Goal: Task Accomplishment & Management: Complete application form

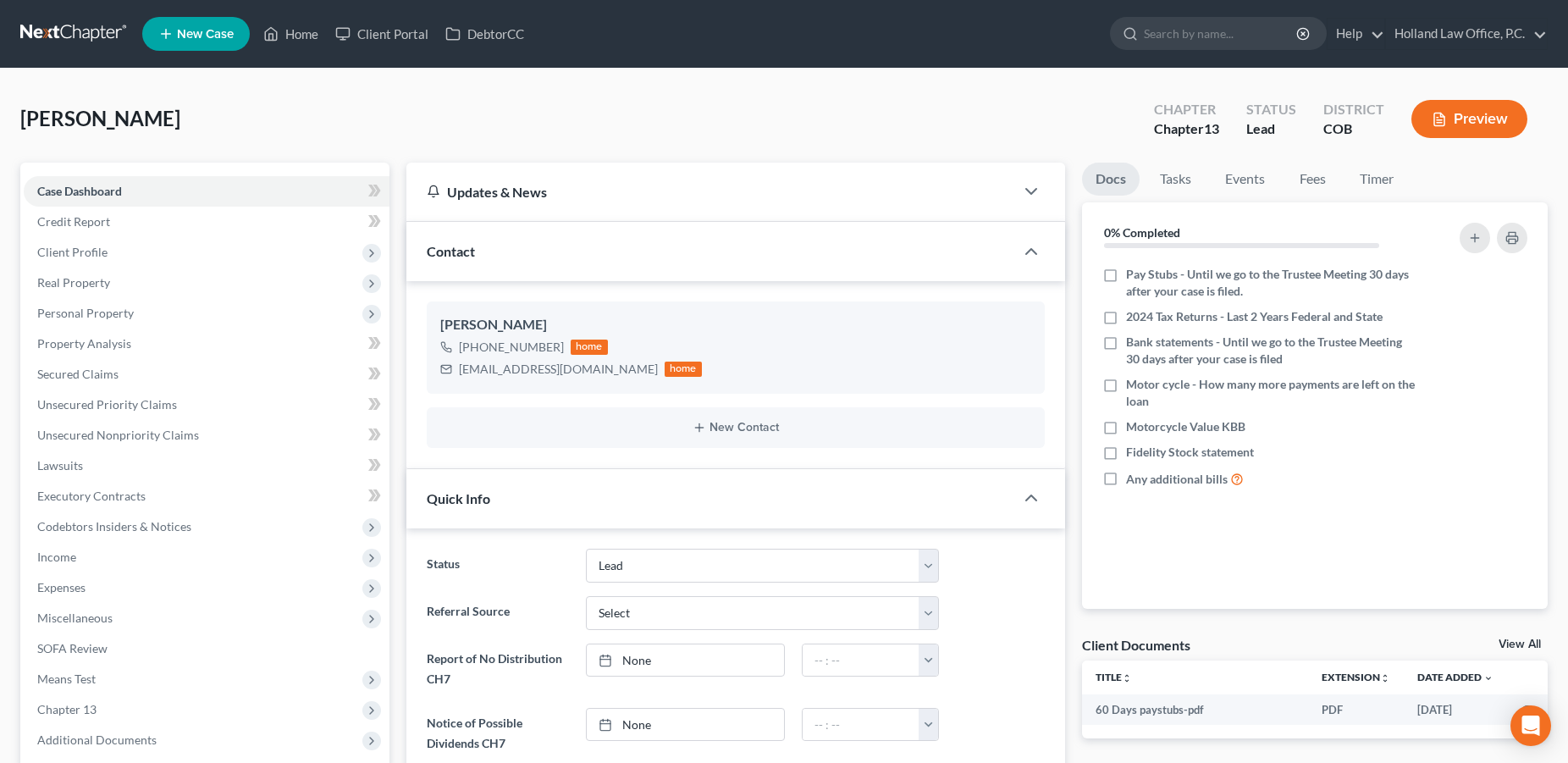
select select "8"
click at [307, 36] on link "Home" at bounding box center [291, 34] width 72 height 30
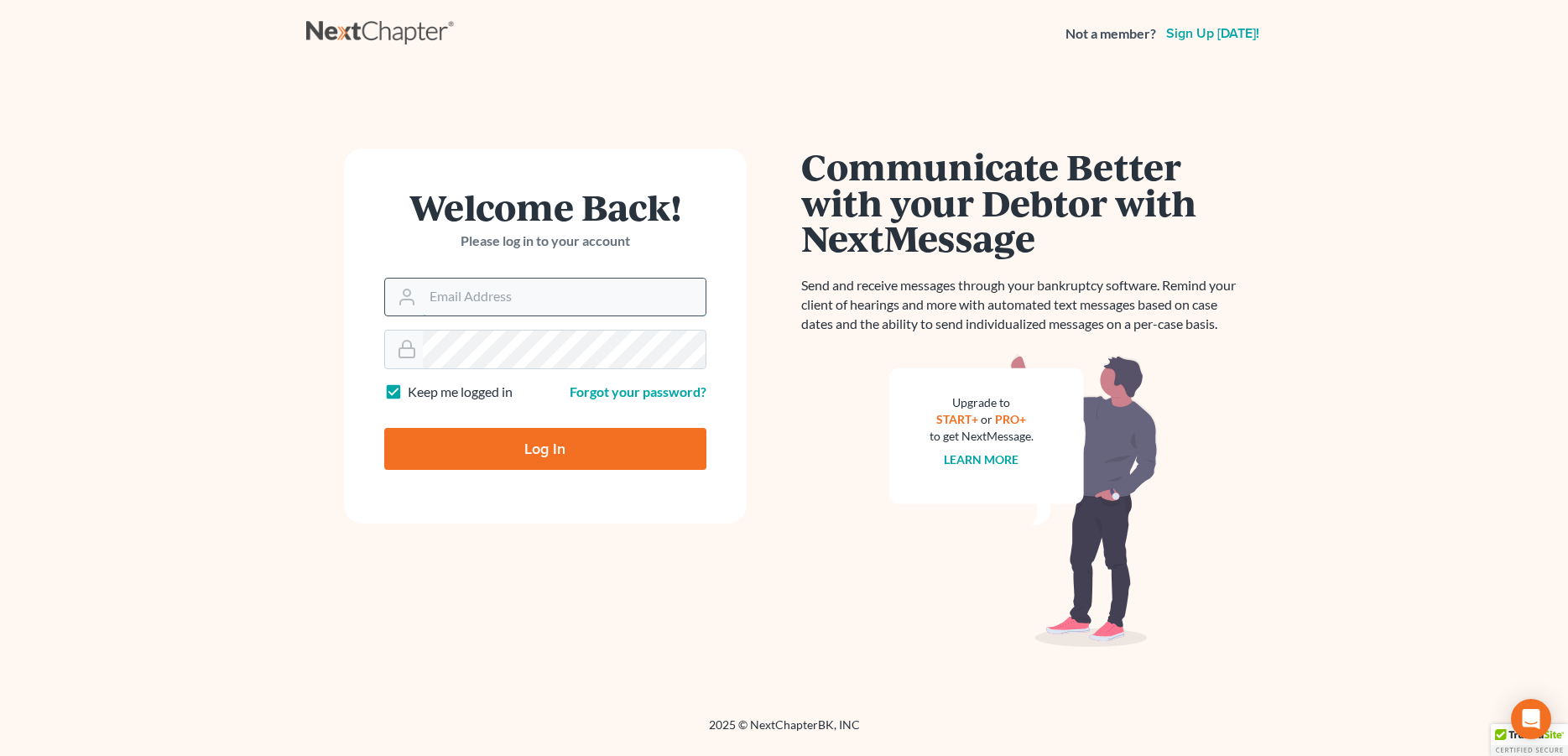
drag, startPoint x: 518, startPoint y: 302, endPoint x: 507, endPoint y: 309, distance: 13.0
click at [518, 303] on input "Email Address" at bounding box center [564, 297] width 283 height 37
click at [513, 303] on input "Email Address" at bounding box center [564, 297] width 283 height 37
click at [515, 302] on input "Email Address" at bounding box center [564, 297] width 283 height 37
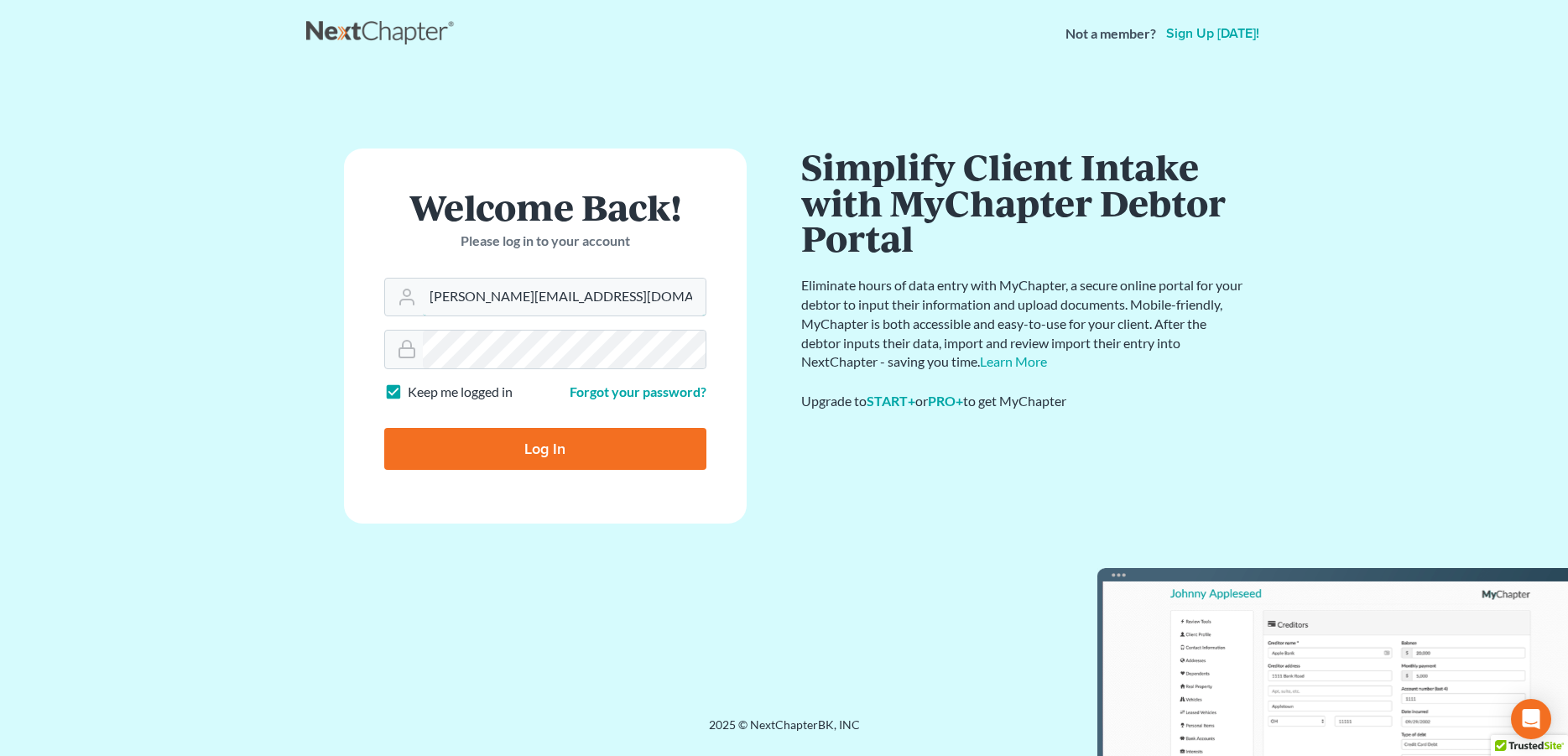
type input "[PERSON_NAME][EMAIL_ADDRESS][DOMAIN_NAME]"
drag, startPoint x: 512, startPoint y: 450, endPoint x: 574, endPoint y: 413, distance: 72.2
click at [512, 449] on input "Log In" at bounding box center [545, 448] width 322 height 42
type input "Thinking..."
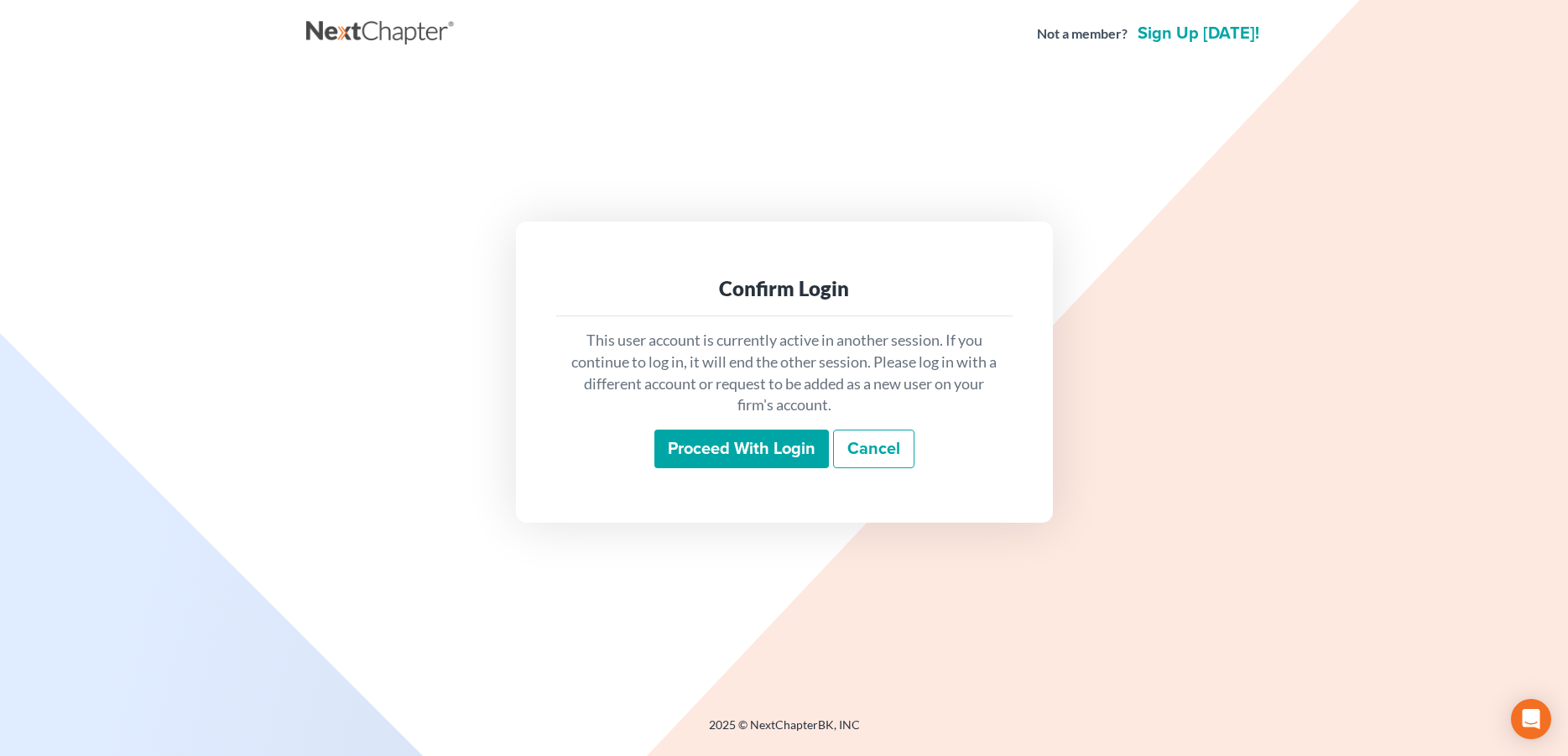
click at [693, 450] on input "Proceed with login" at bounding box center [742, 449] width 175 height 39
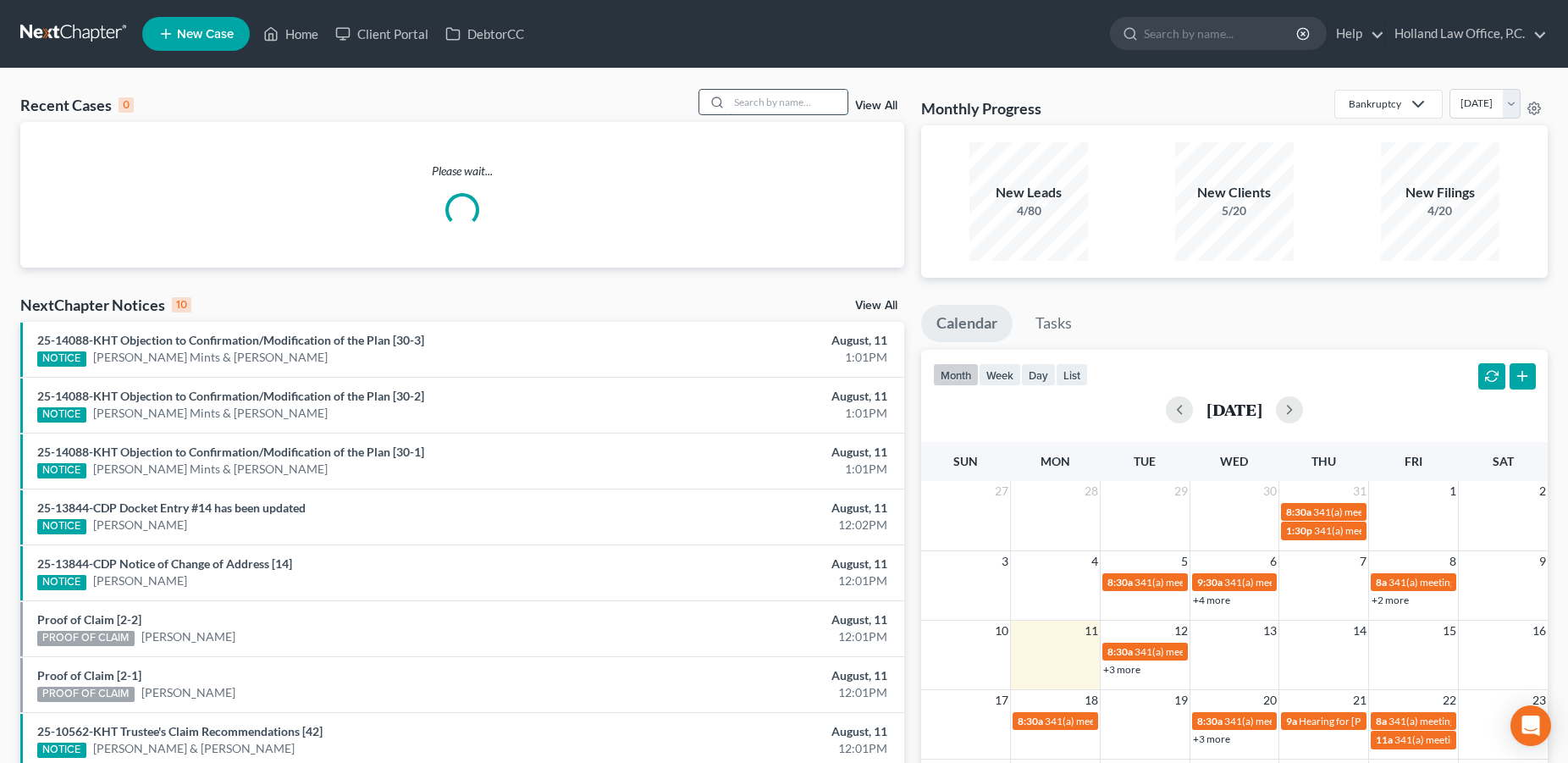
click at [808, 103] on input "search" at bounding box center [788, 103] width 119 height 25
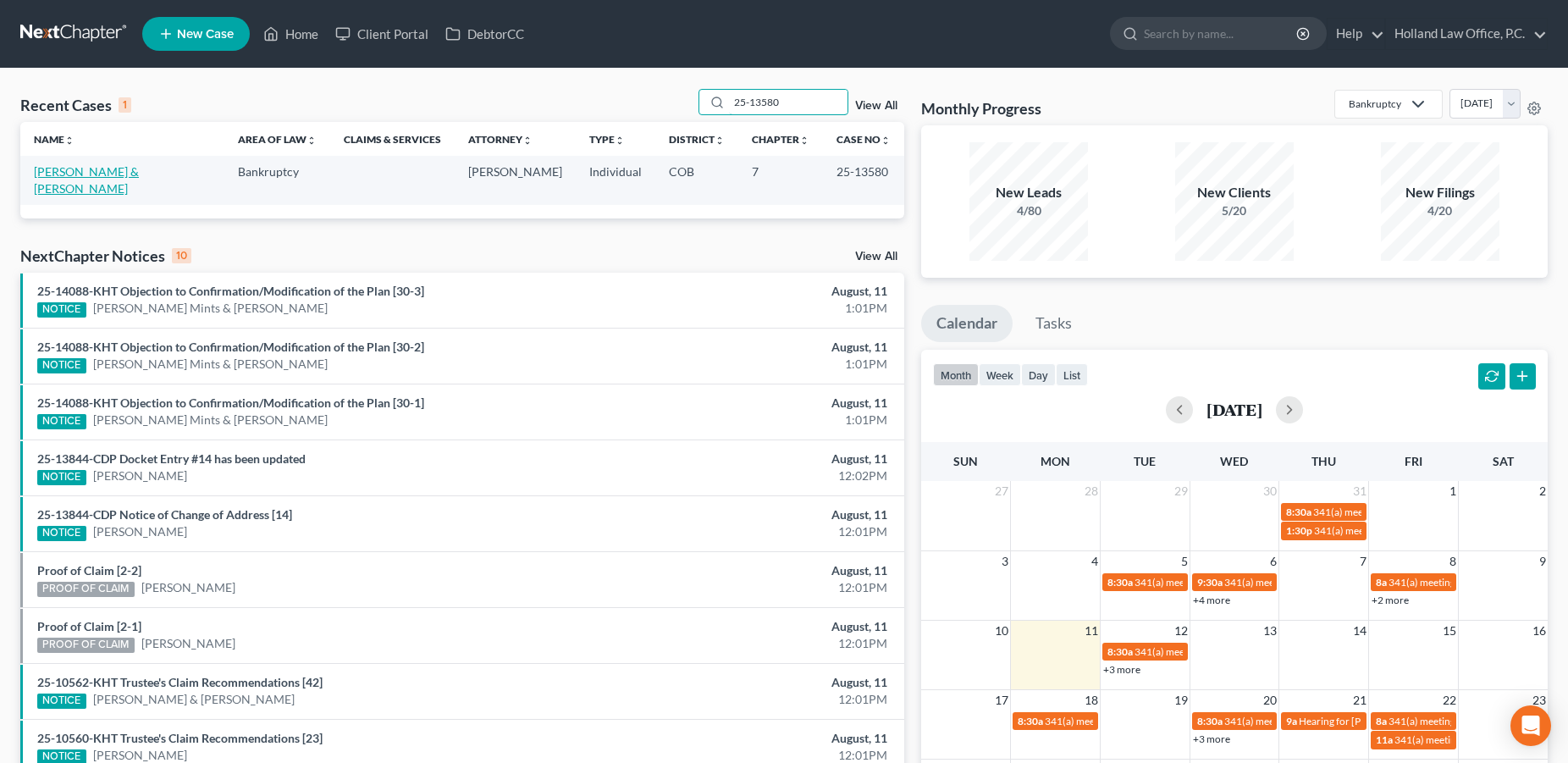
type input "25-13580"
click at [127, 178] on link "[PERSON_NAME] & [PERSON_NAME]" at bounding box center [86, 179] width 105 height 31
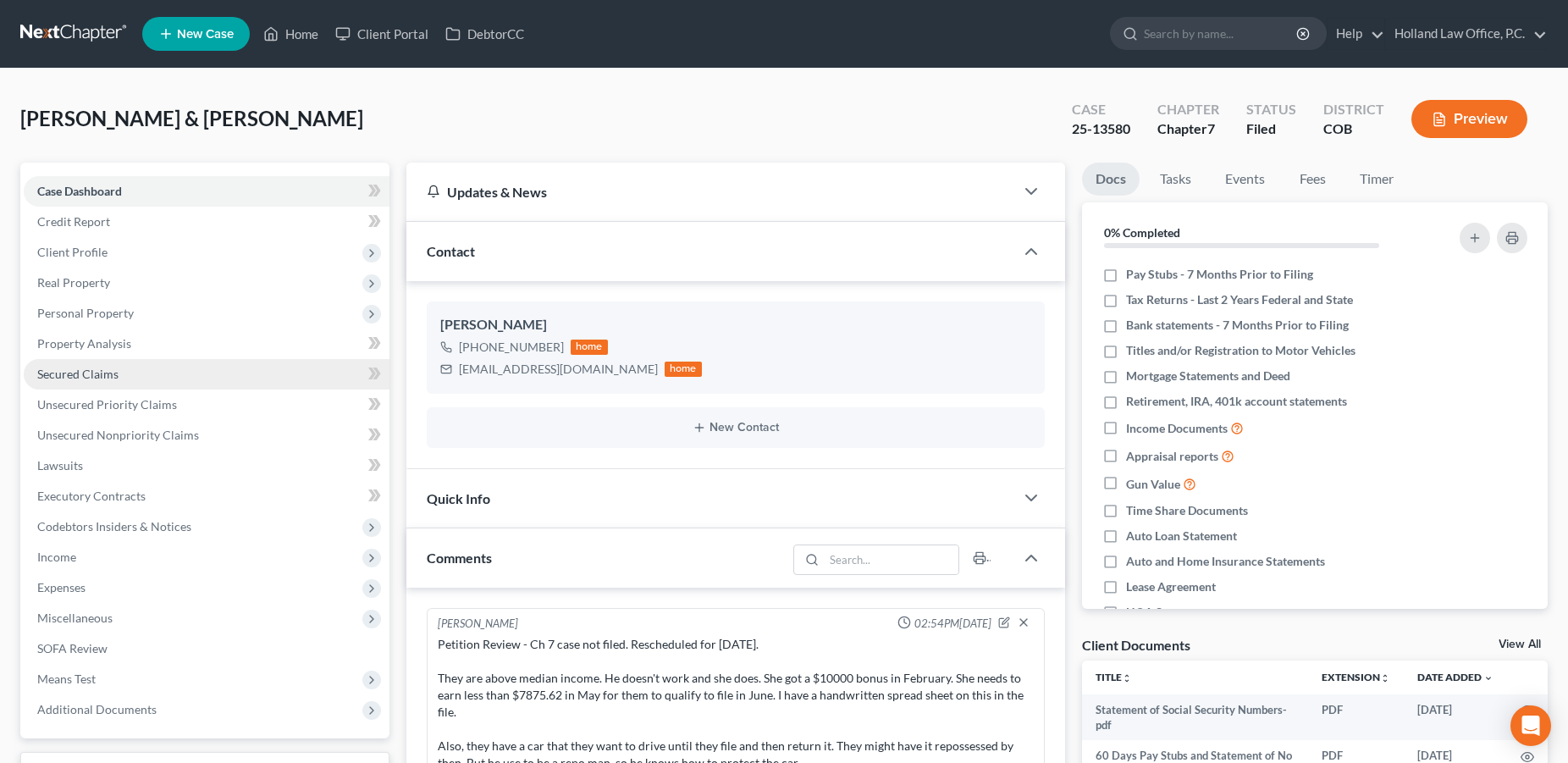
scroll to position [135, 0]
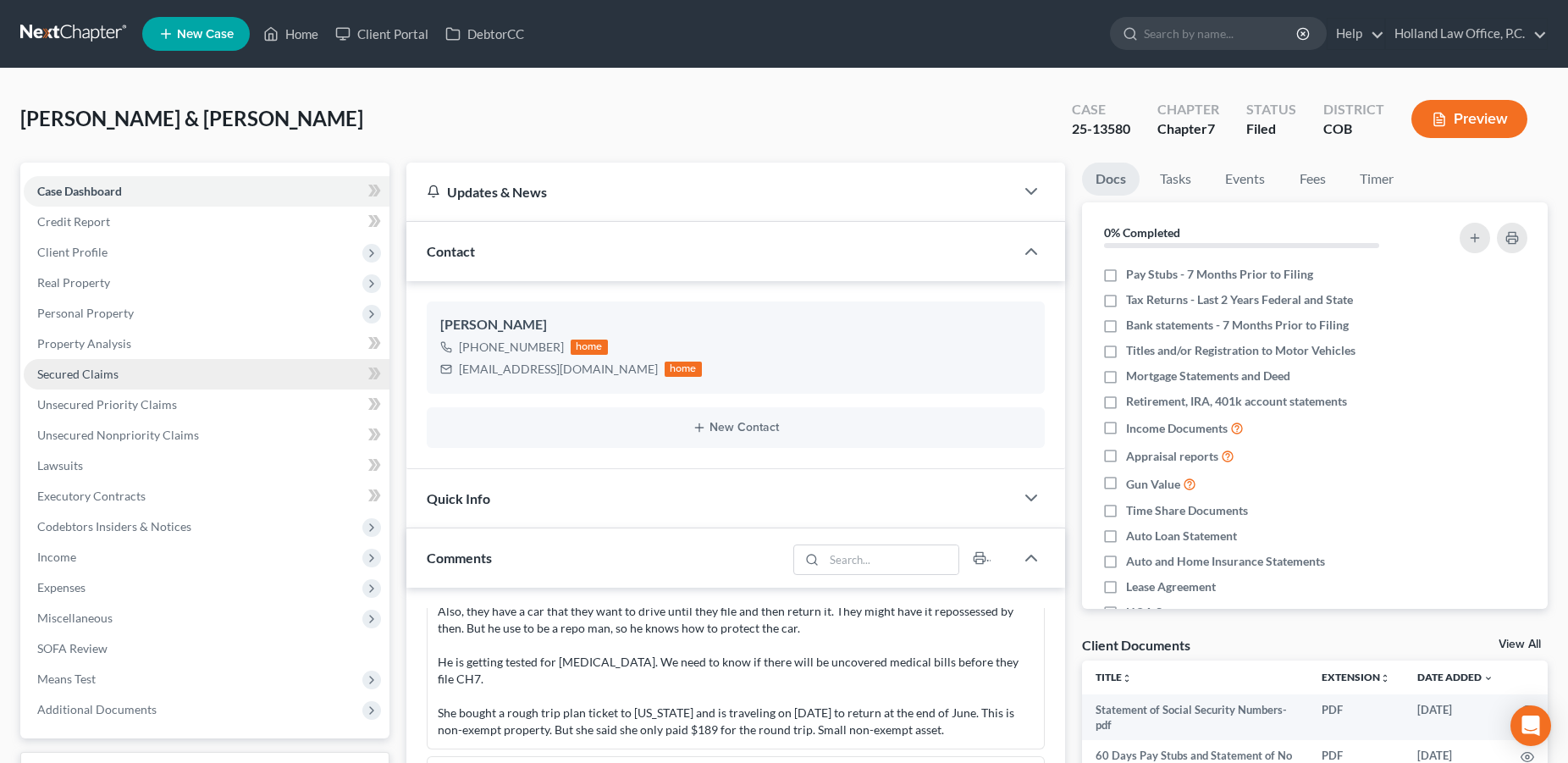
click at [126, 372] on link "Secured Claims" at bounding box center [207, 374] width 365 height 30
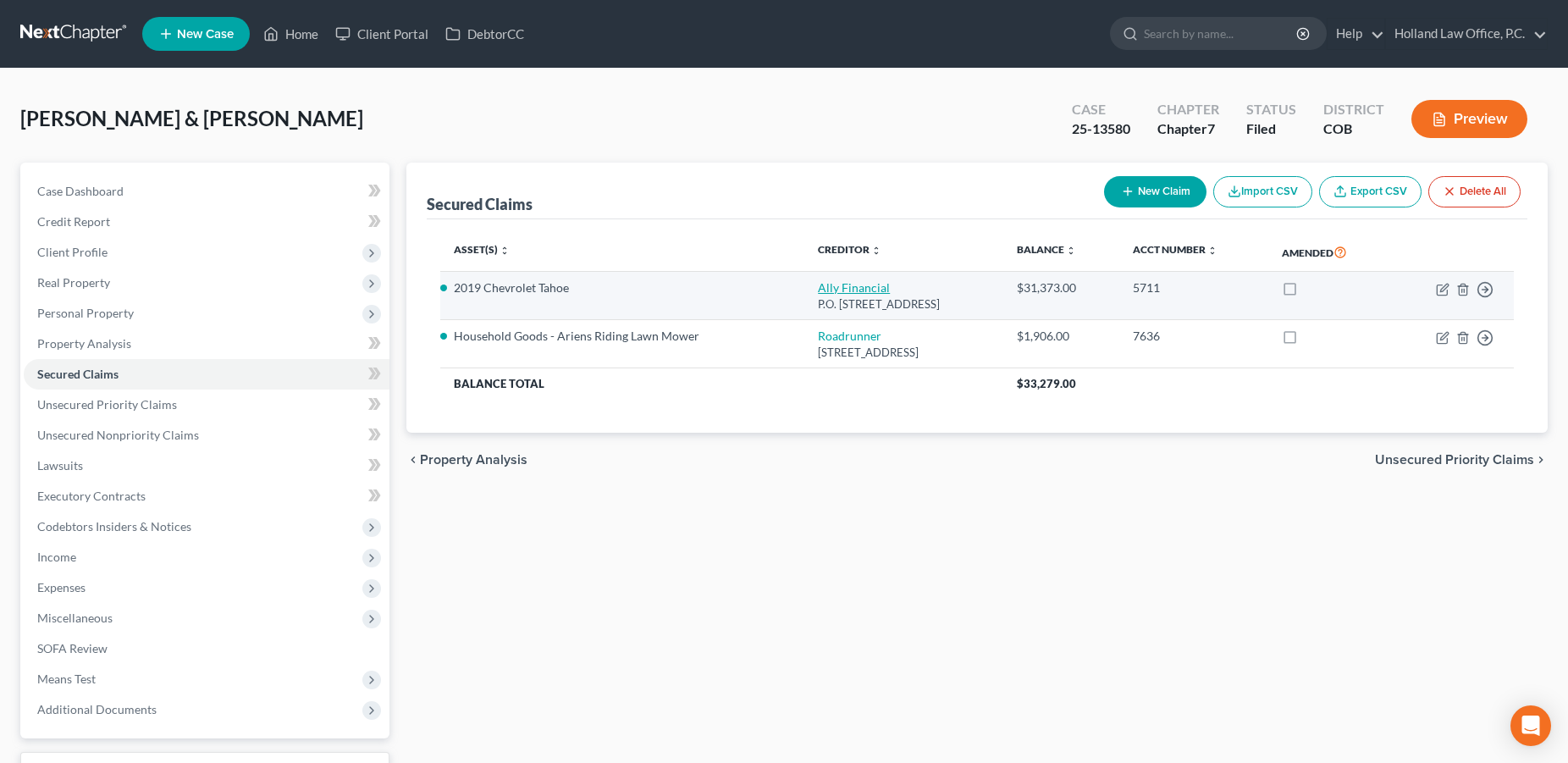
click at [817, 290] on link "Ally Financial" at bounding box center [853, 287] width 72 height 14
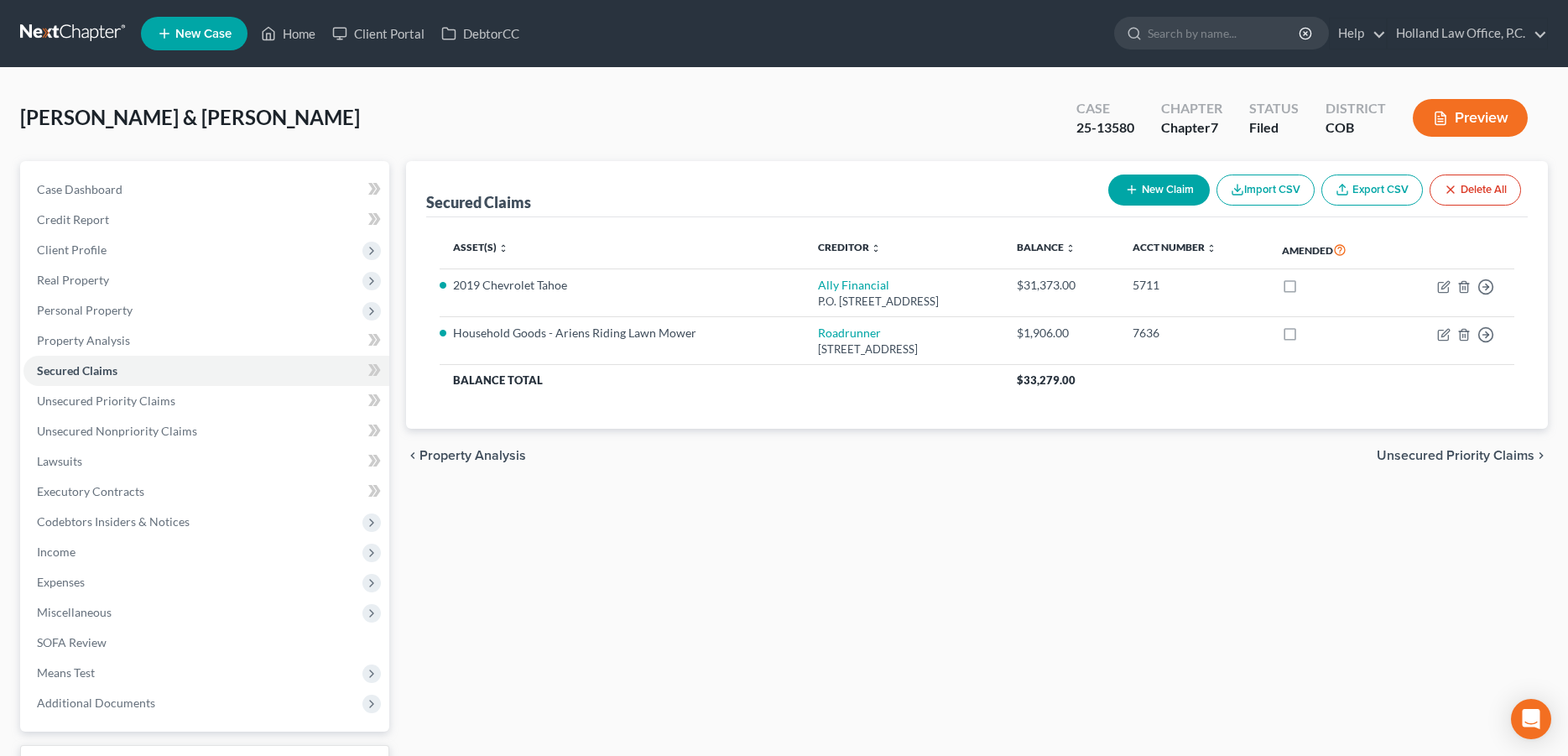
select select "24"
select select "21"
select select "0"
select select "2"
select select "0"
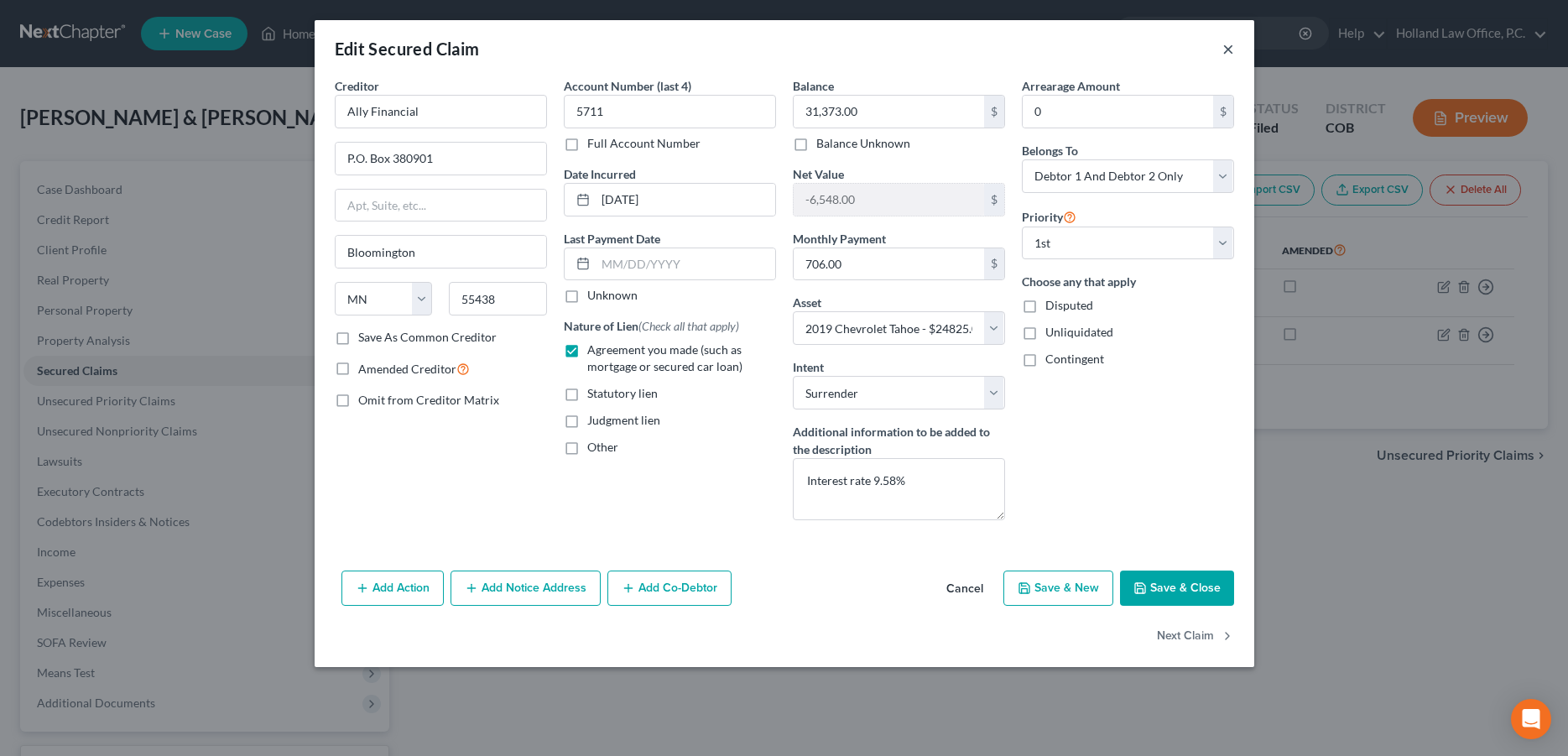
click at [1225, 54] on button "×" at bounding box center [1228, 49] width 11 height 20
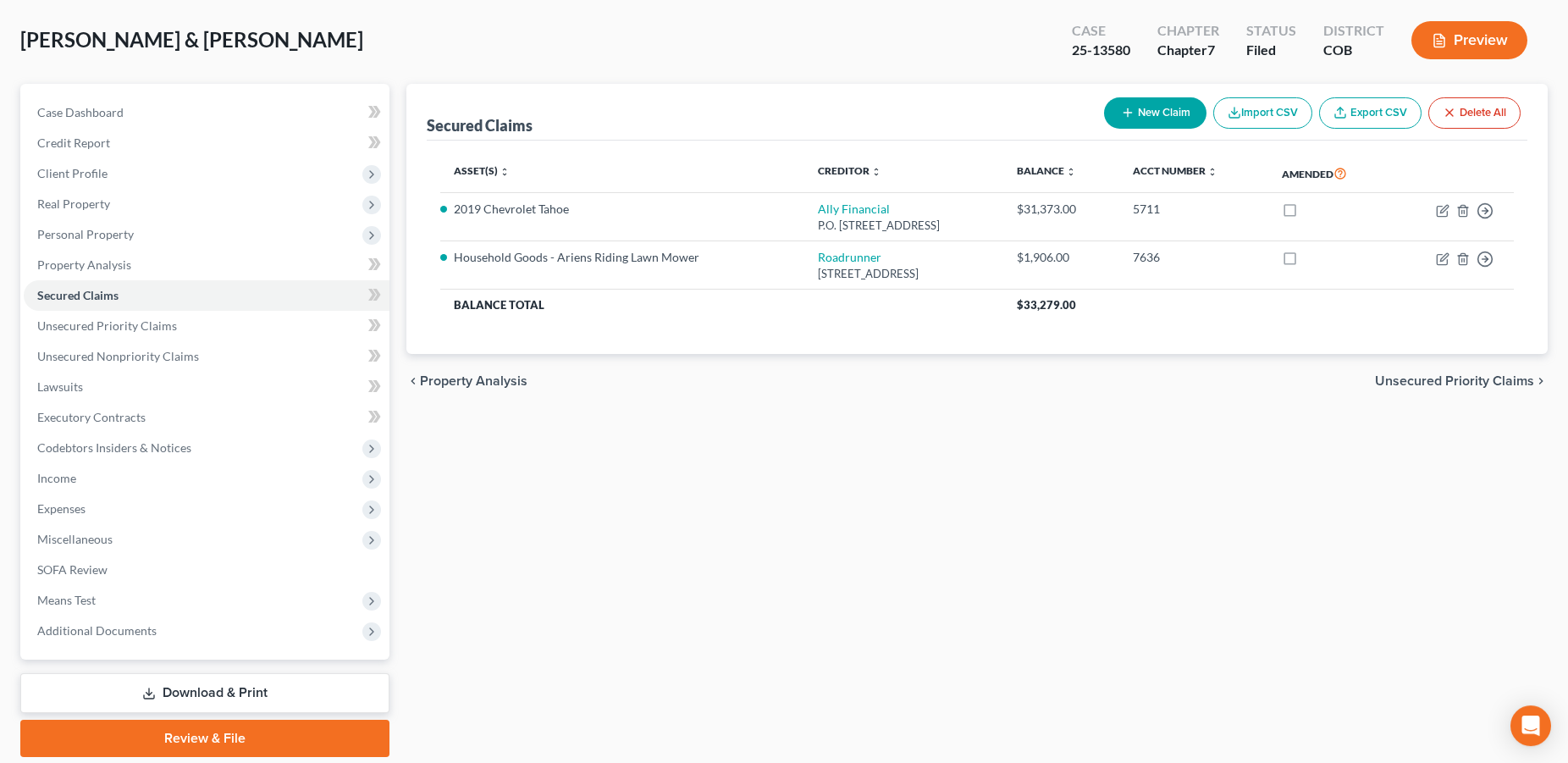
scroll to position [135, 0]
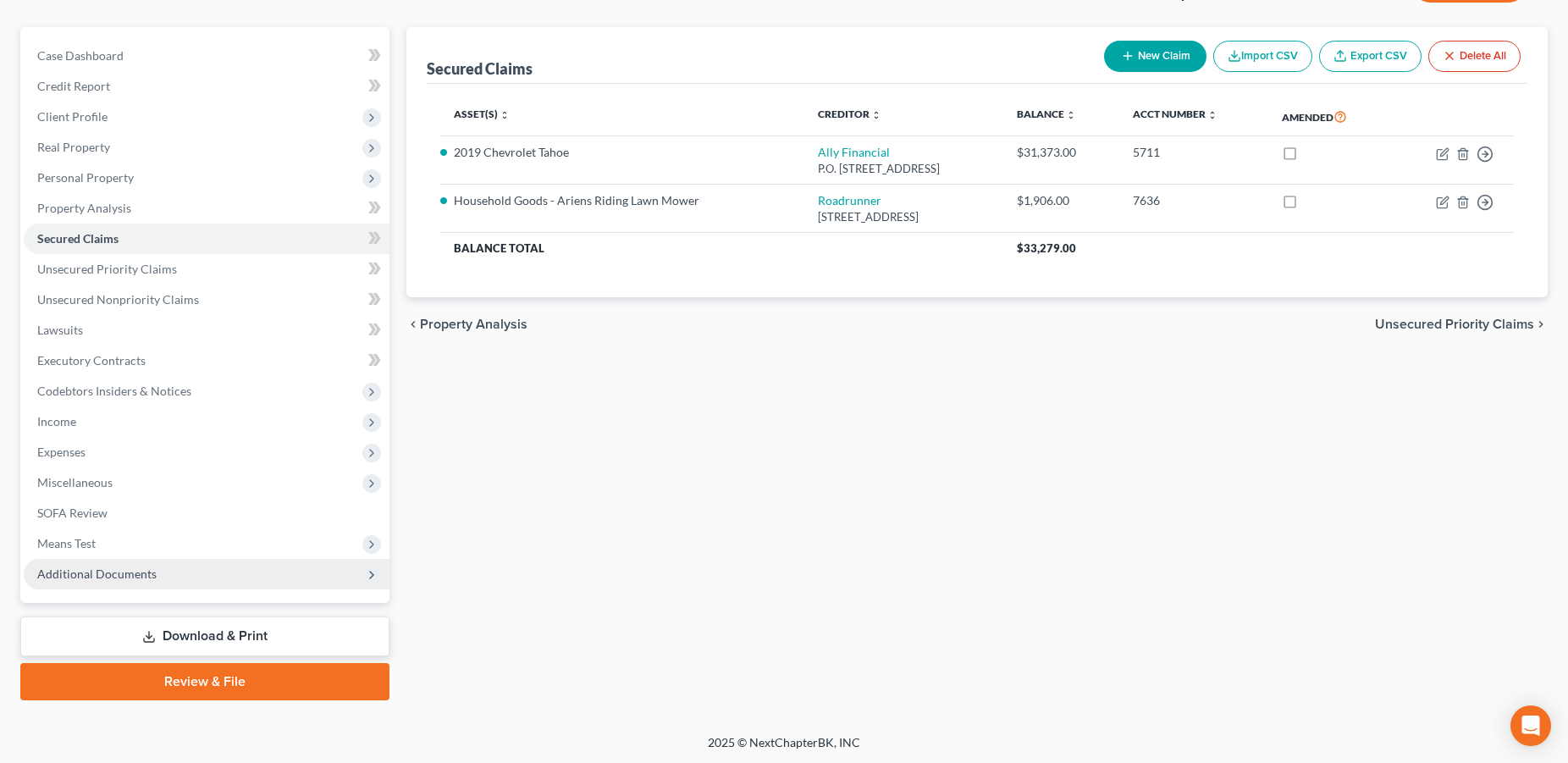
click at [78, 569] on span "Additional Documents" at bounding box center [97, 573] width 119 height 14
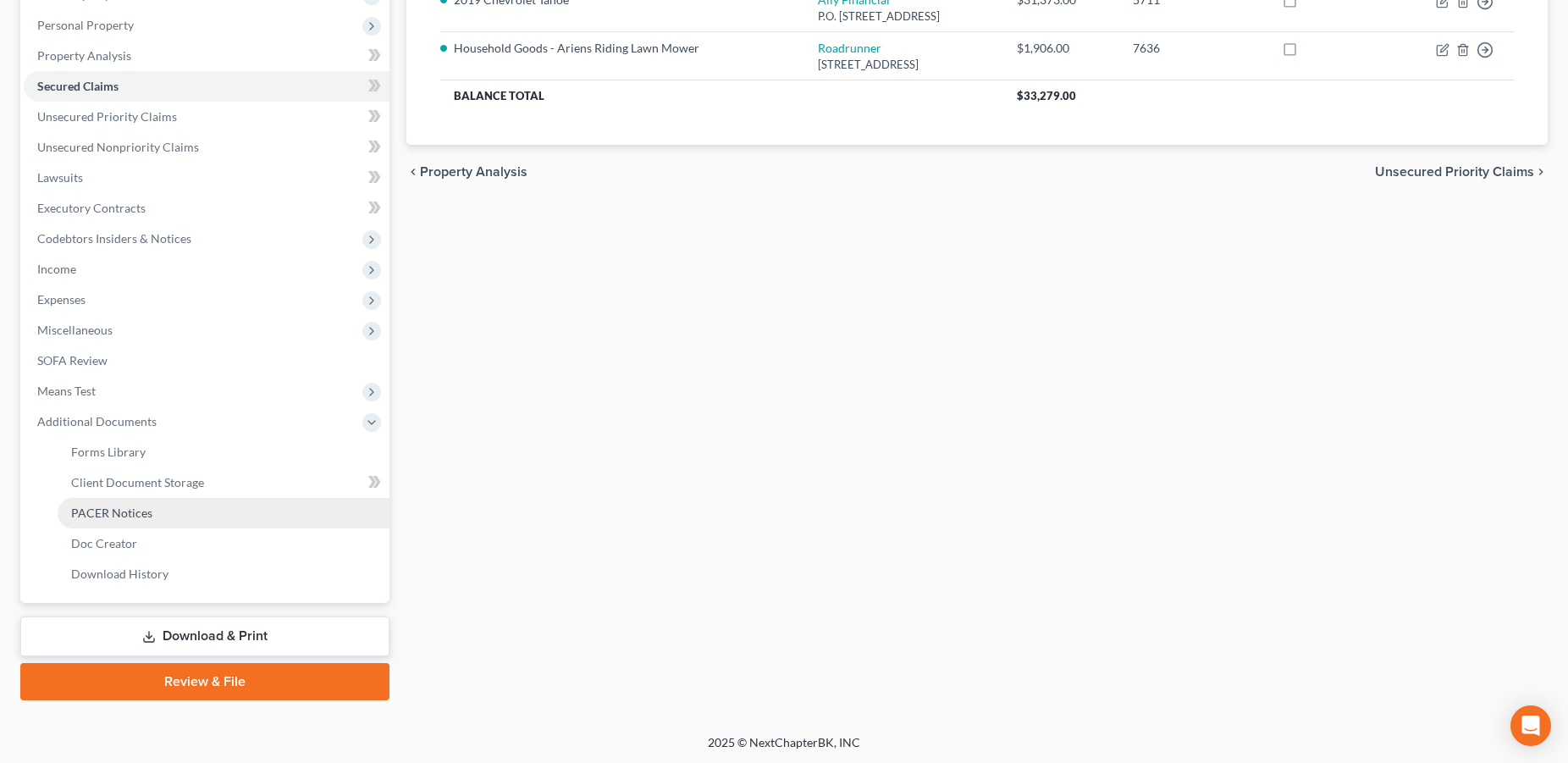
click at [125, 519] on span "PACER Notices" at bounding box center [111, 513] width 81 height 14
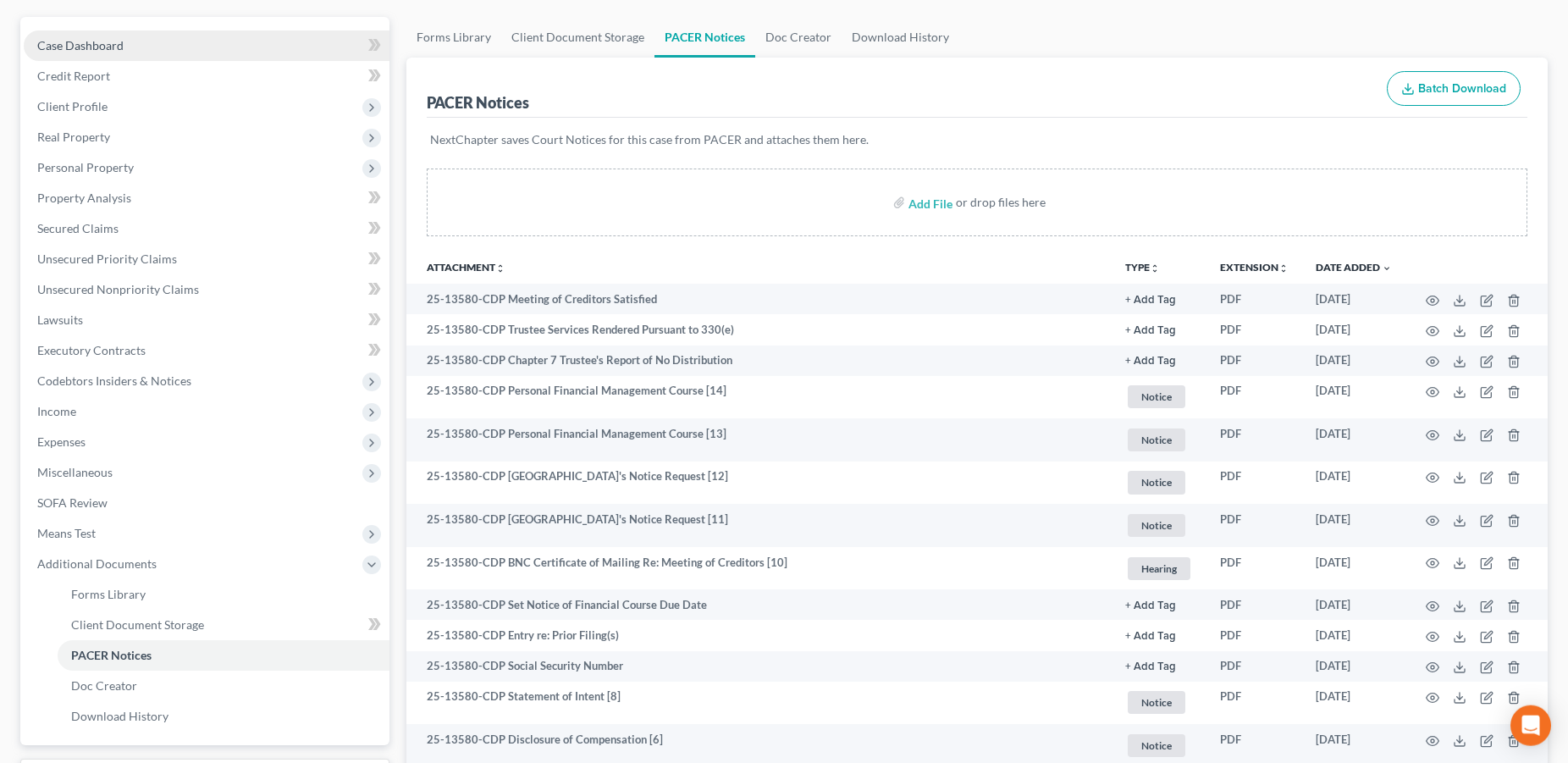
scroll to position [53, 0]
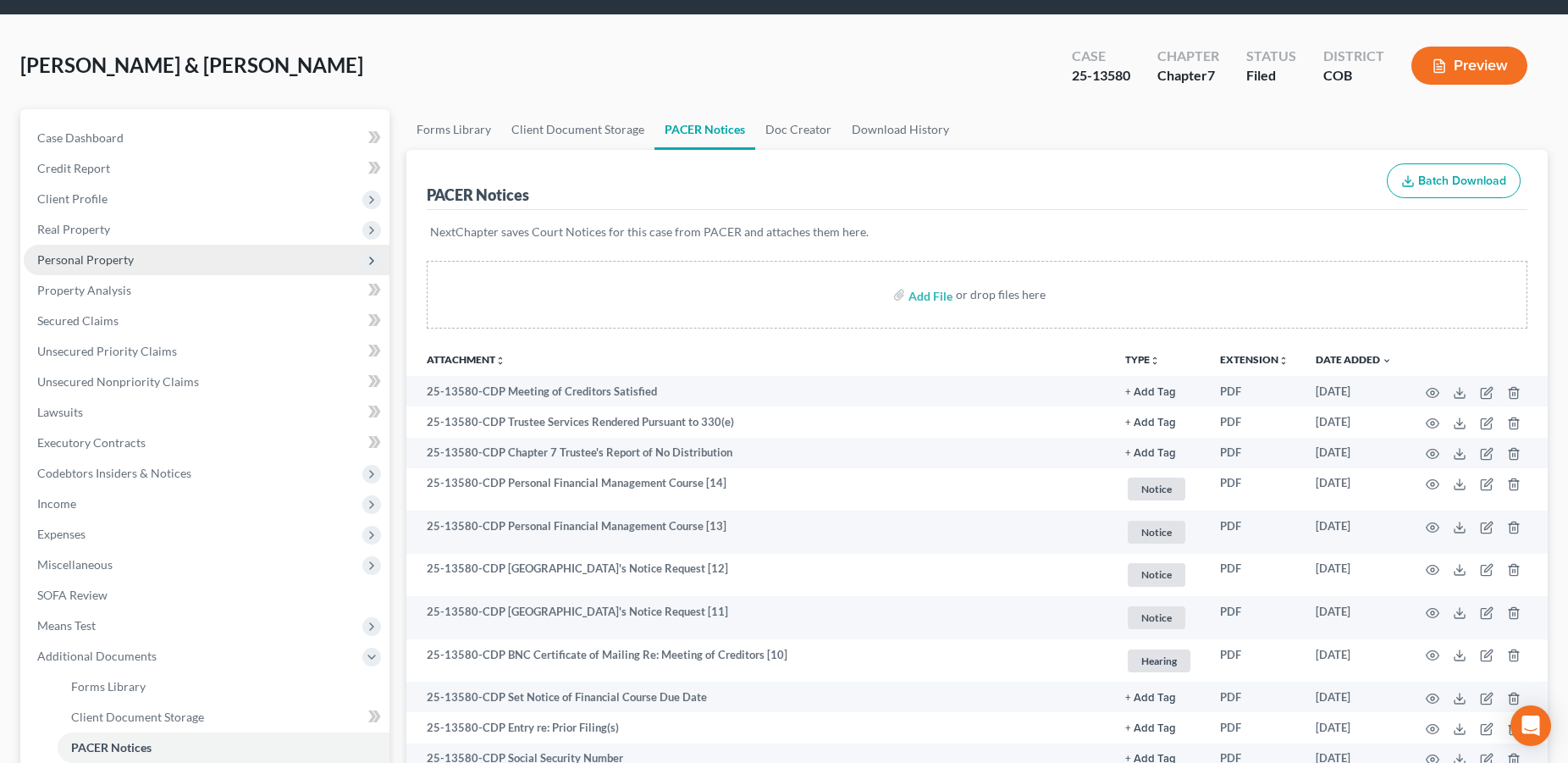
click at [86, 259] on span "Personal Property" at bounding box center [86, 259] width 96 height 14
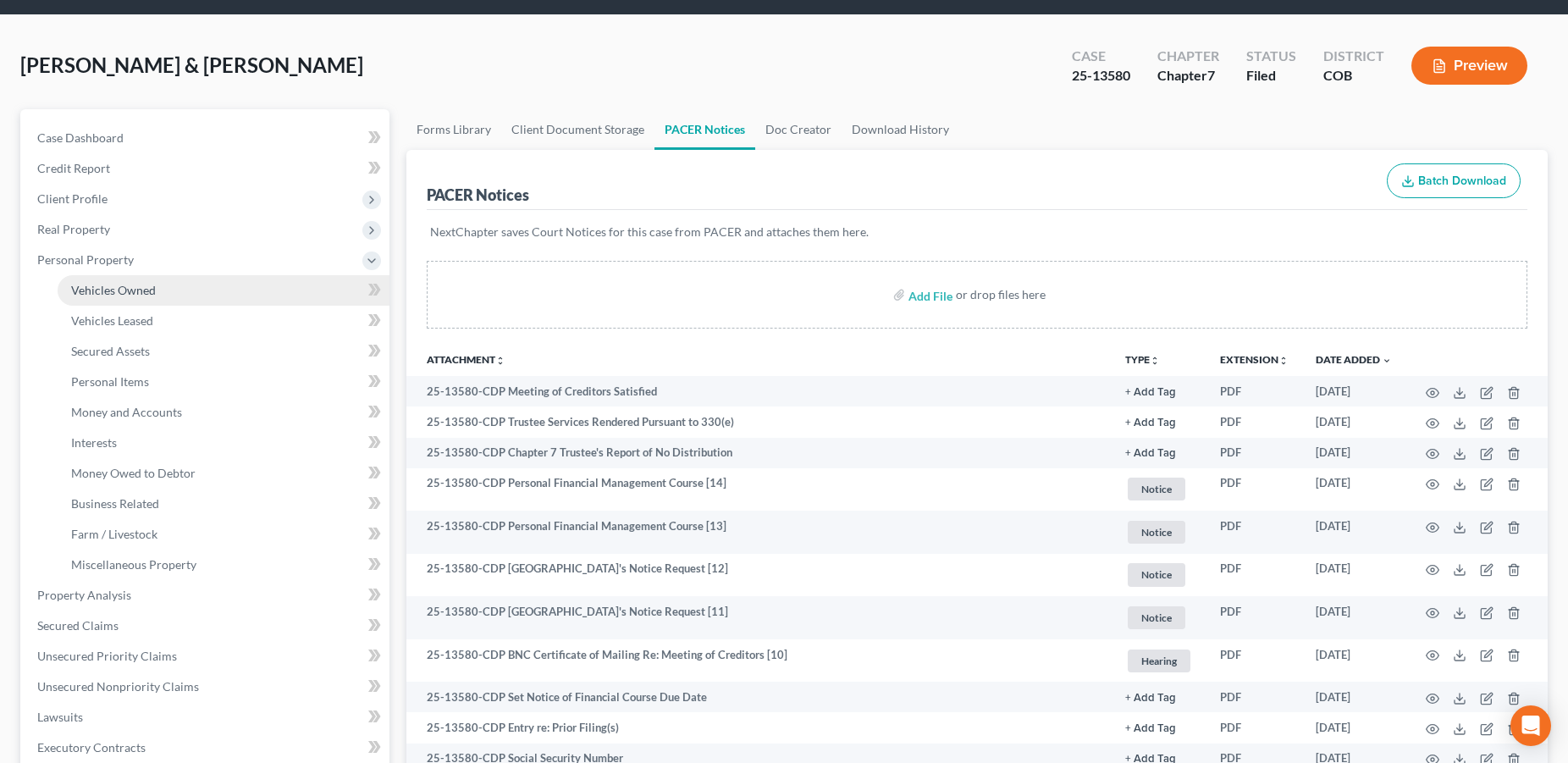
click at [101, 291] on span "Vehicles Owned" at bounding box center [113, 290] width 85 height 14
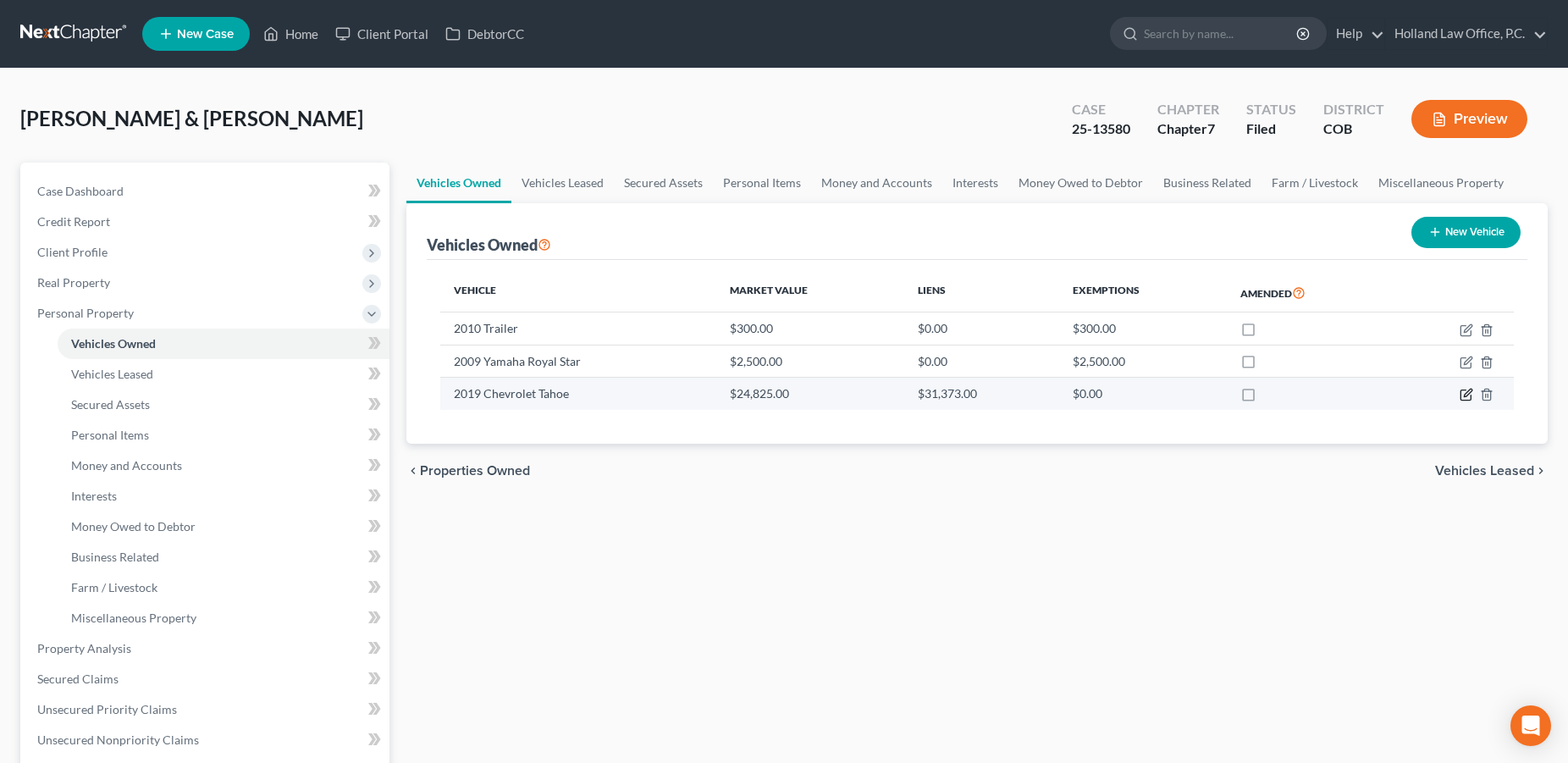
click at [1465, 395] on icon "button" at bounding box center [1465, 394] width 13 height 13
select select "0"
select select "7"
select select "2"
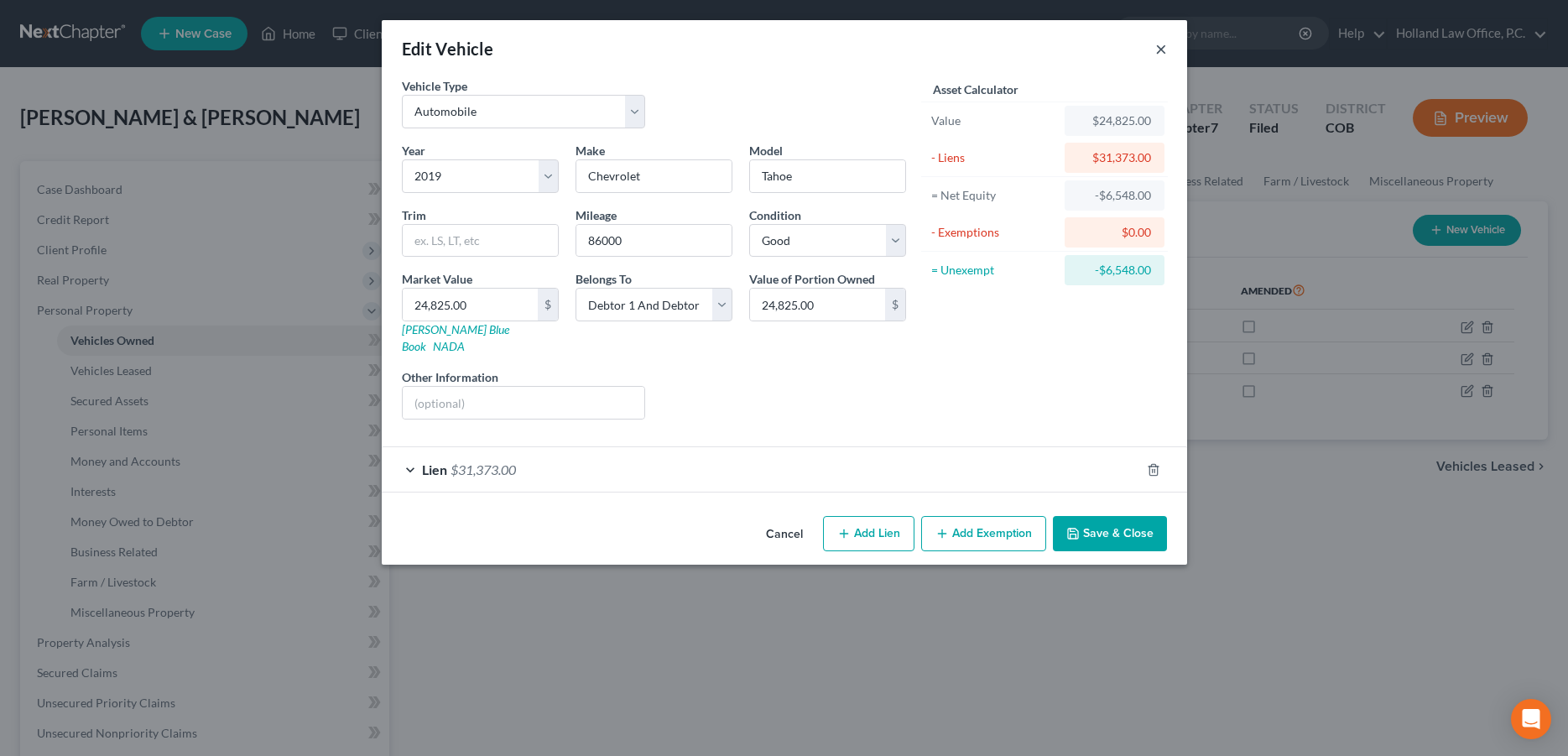
click at [1161, 54] on button "×" at bounding box center [1161, 49] width 11 height 20
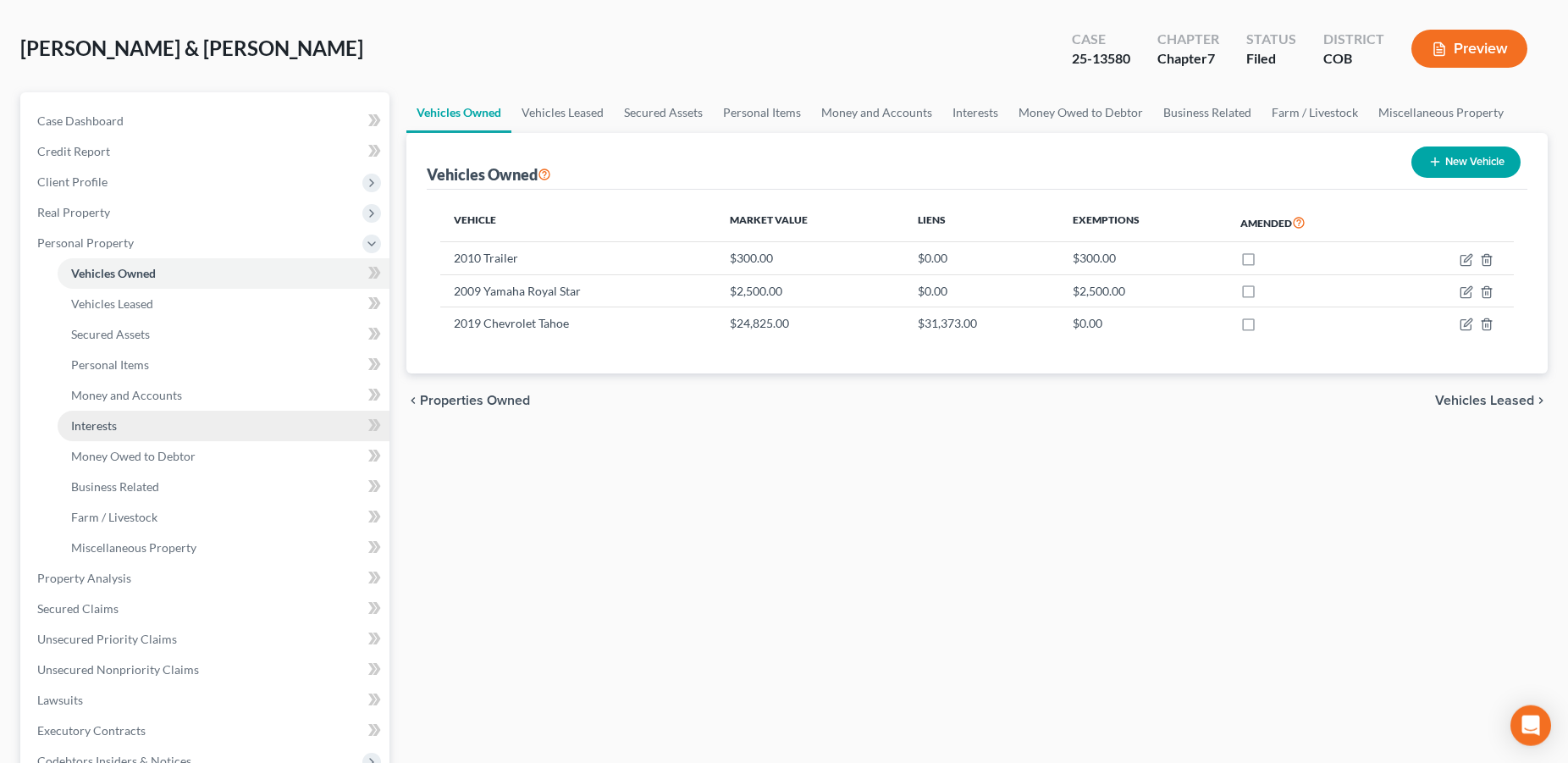
scroll to position [345, 0]
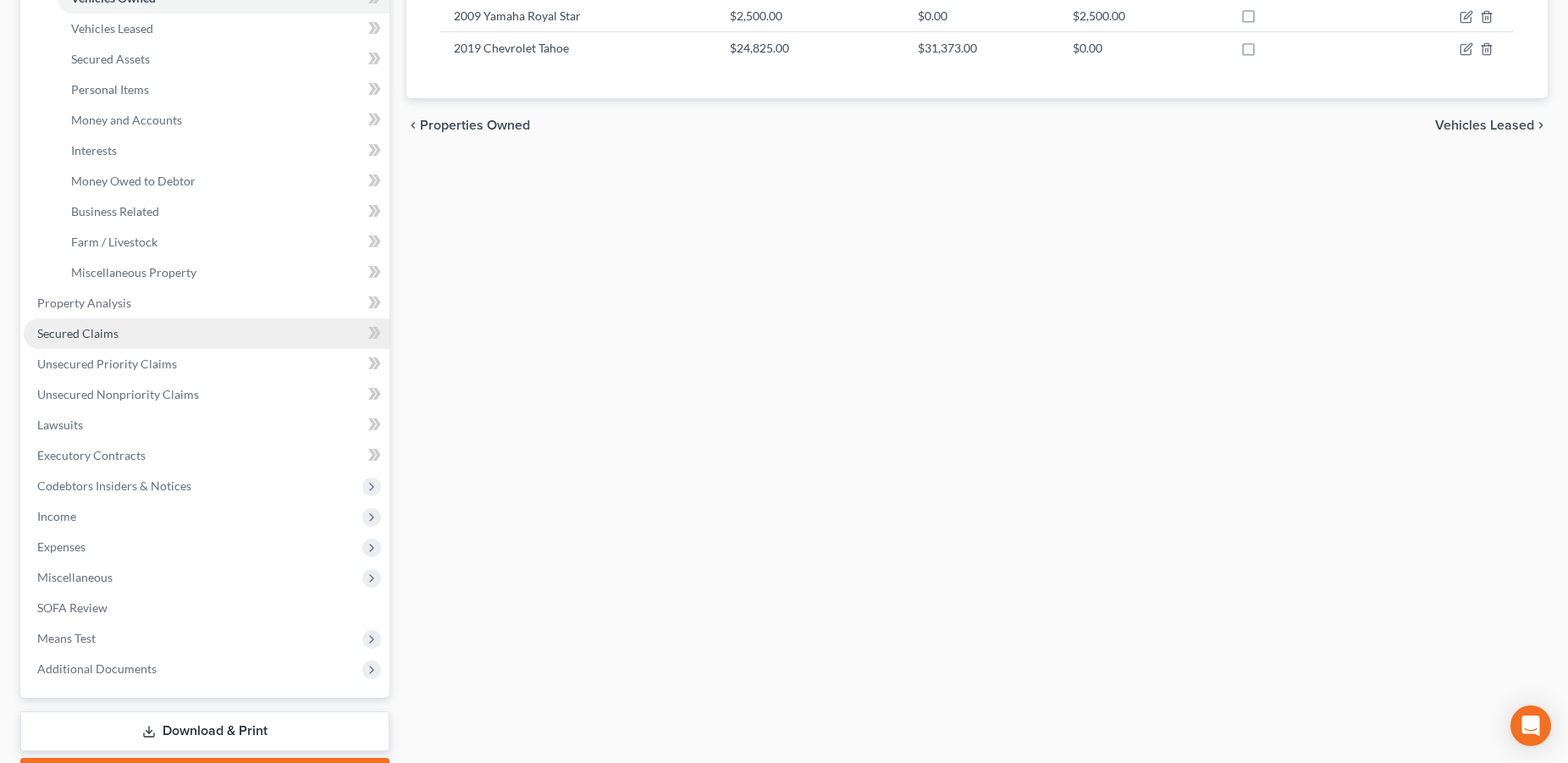
click at [93, 332] on span "Secured Claims" at bounding box center [78, 333] width 81 height 14
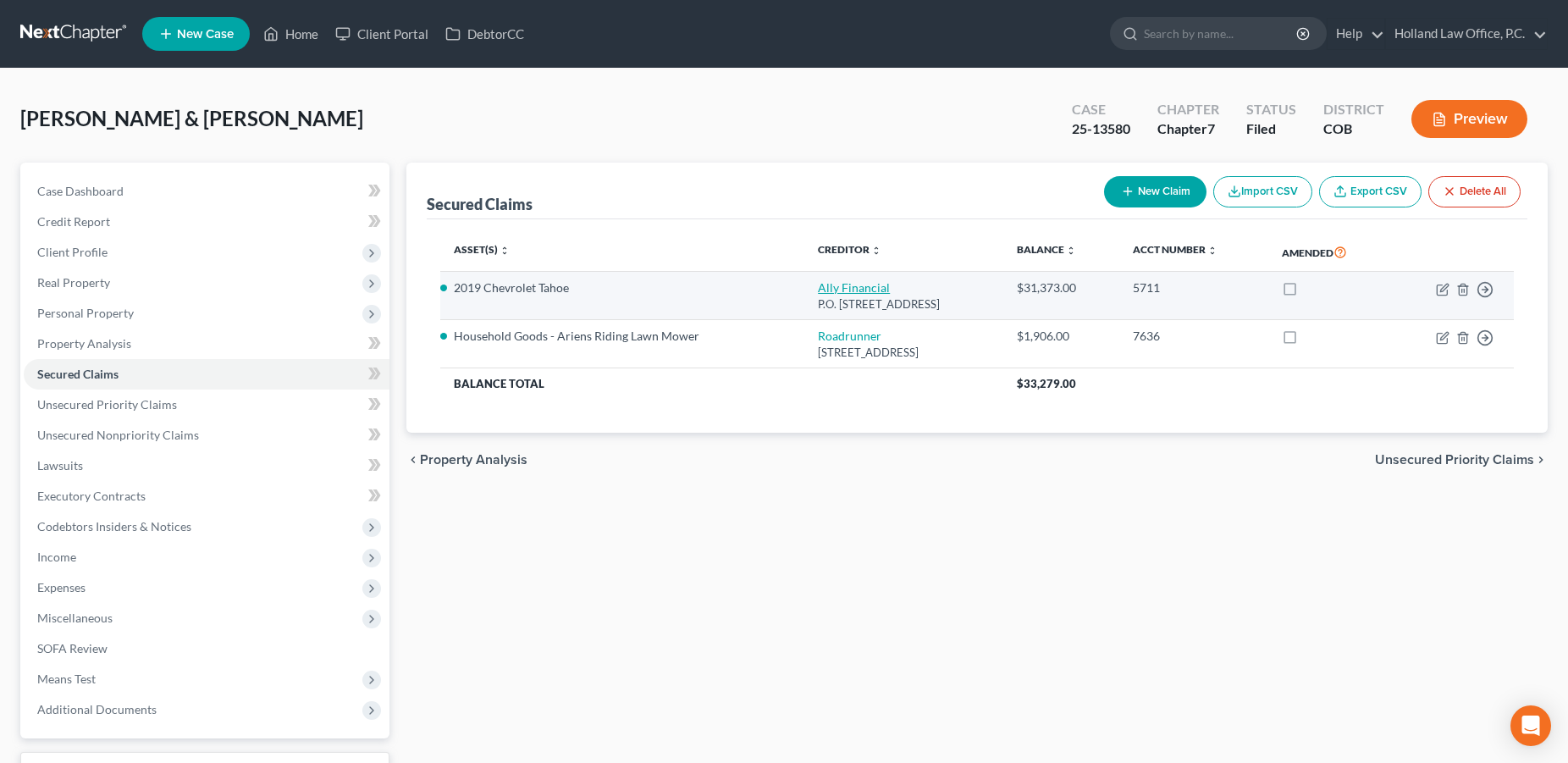
click at [817, 283] on link "Ally Financial" at bounding box center [853, 287] width 72 height 14
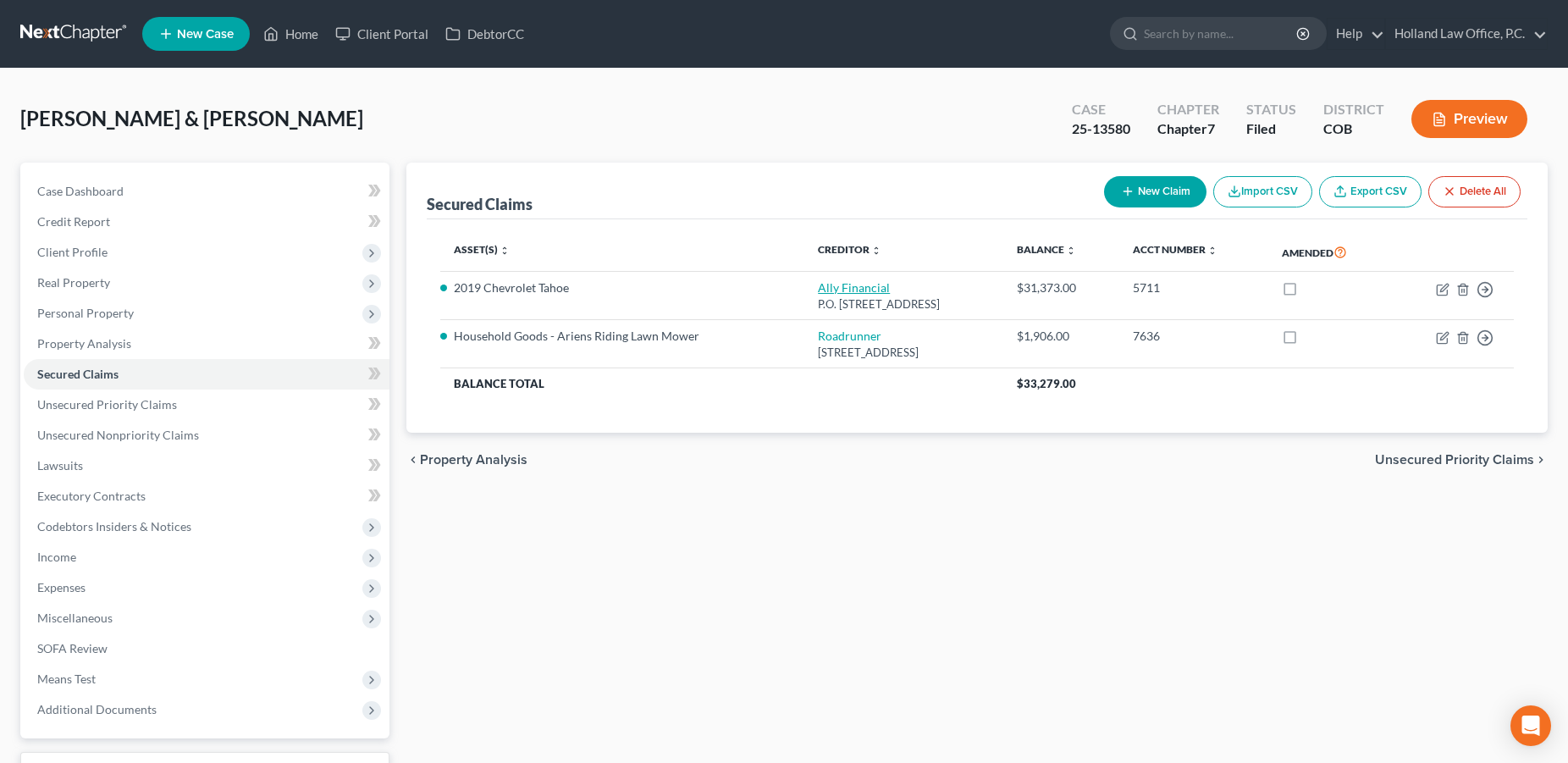
select select "24"
select select "21"
select select "0"
select select "2"
select select "0"
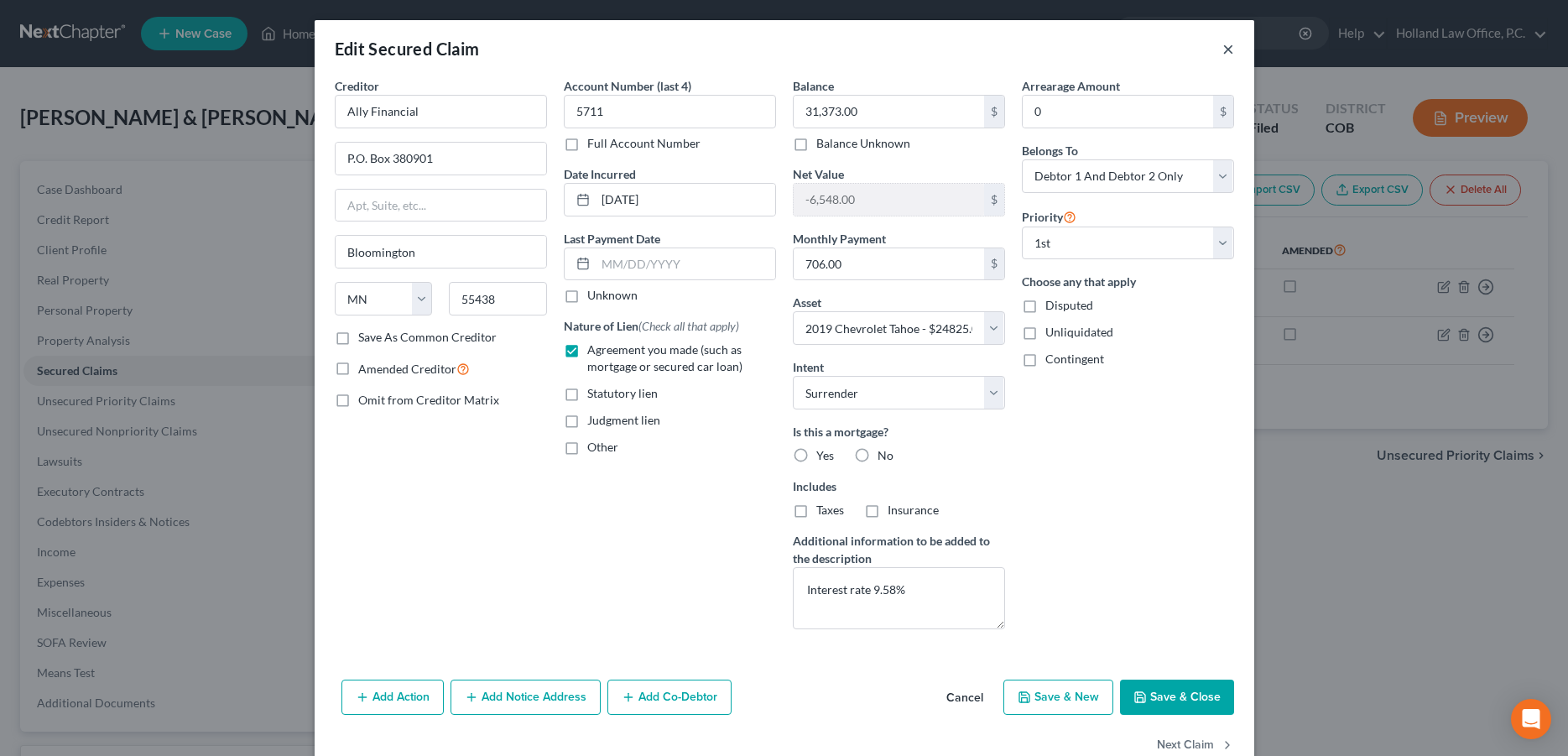
click at [1223, 53] on button "×" at bounding box center [1228, 49] width 11 height 20
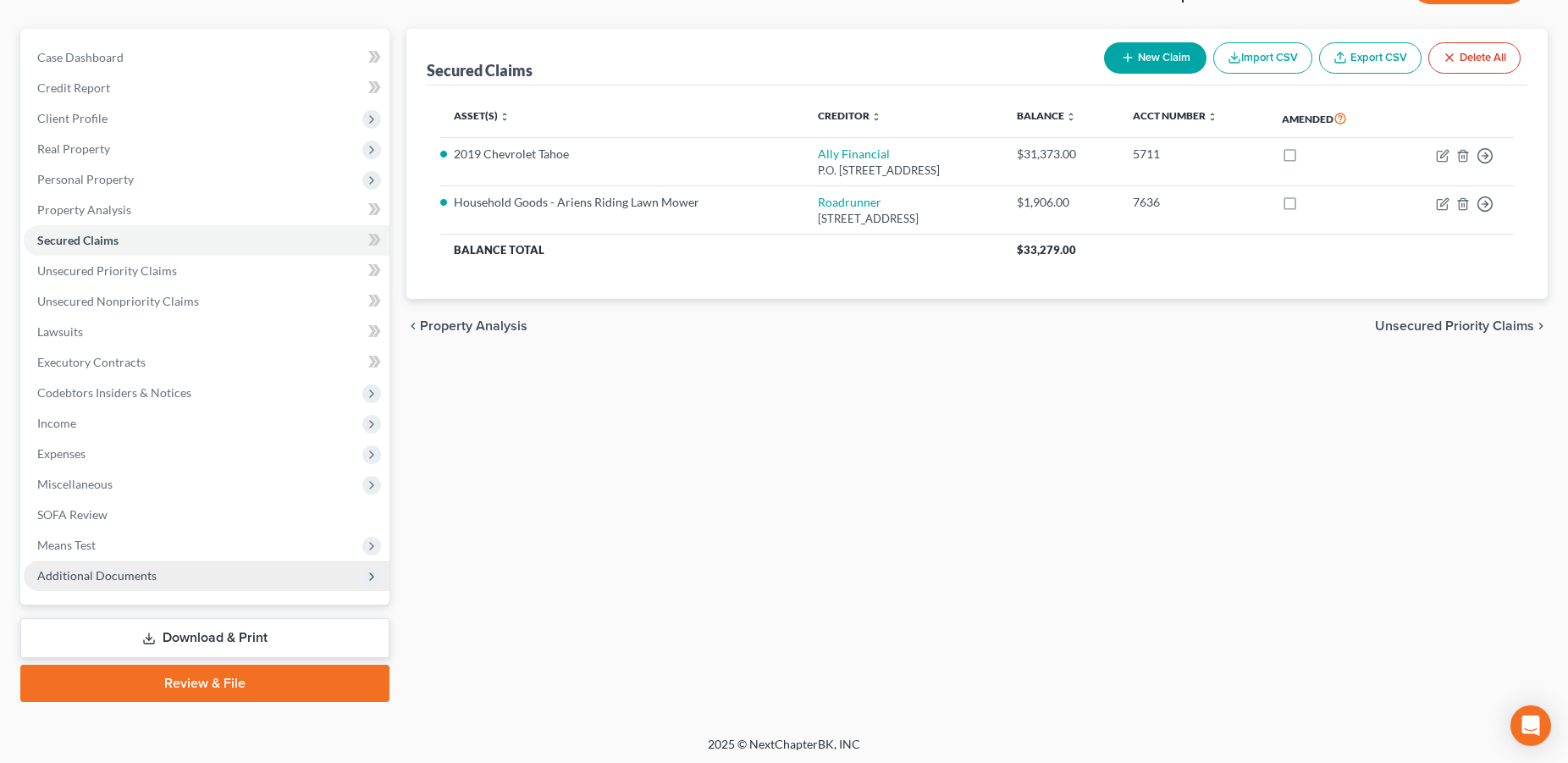
scroll to position [135, 0]
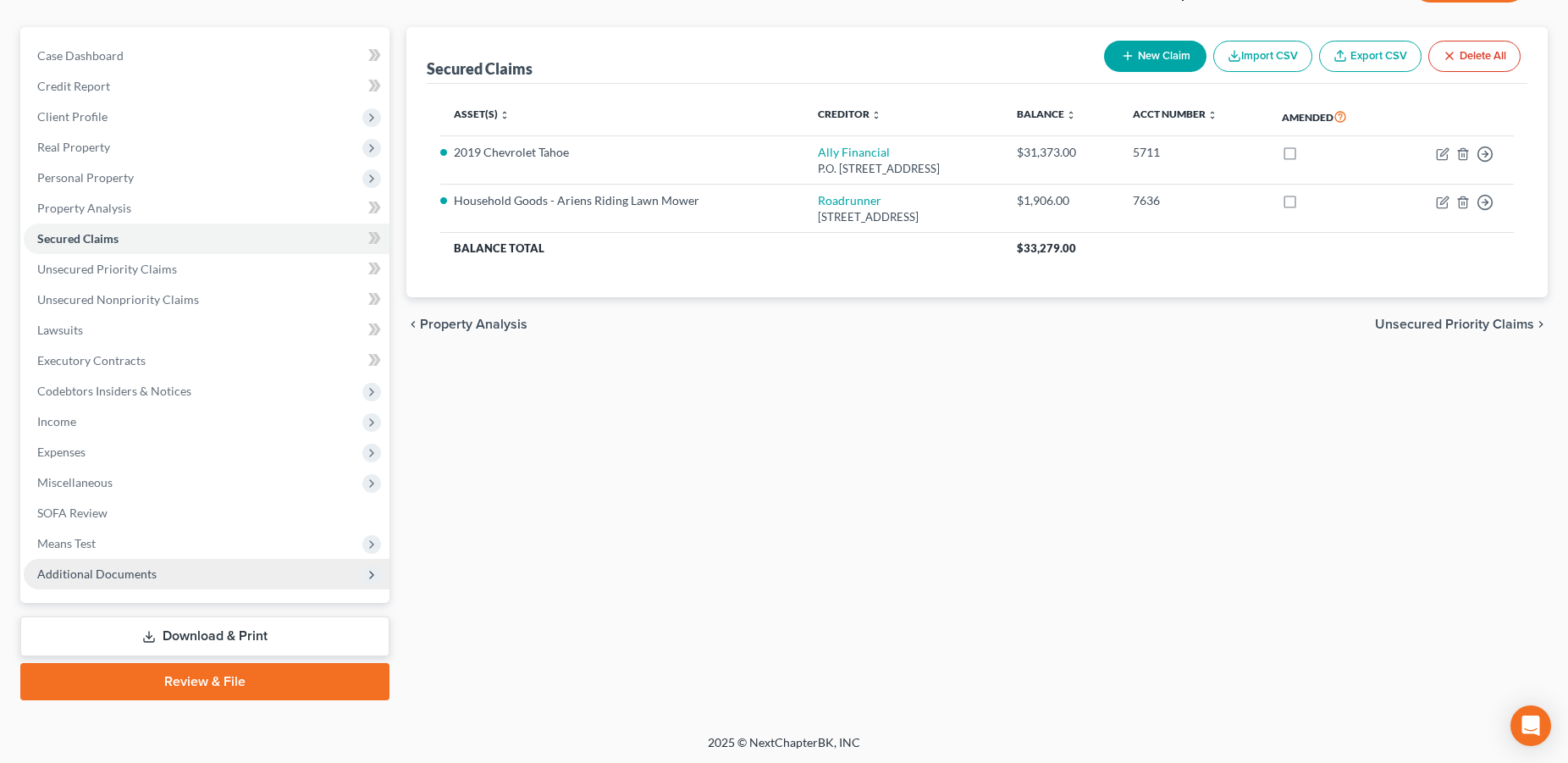
click at [127, 574] on span "Additional Documents" at bounding box center [97, 573] width 119 height 14
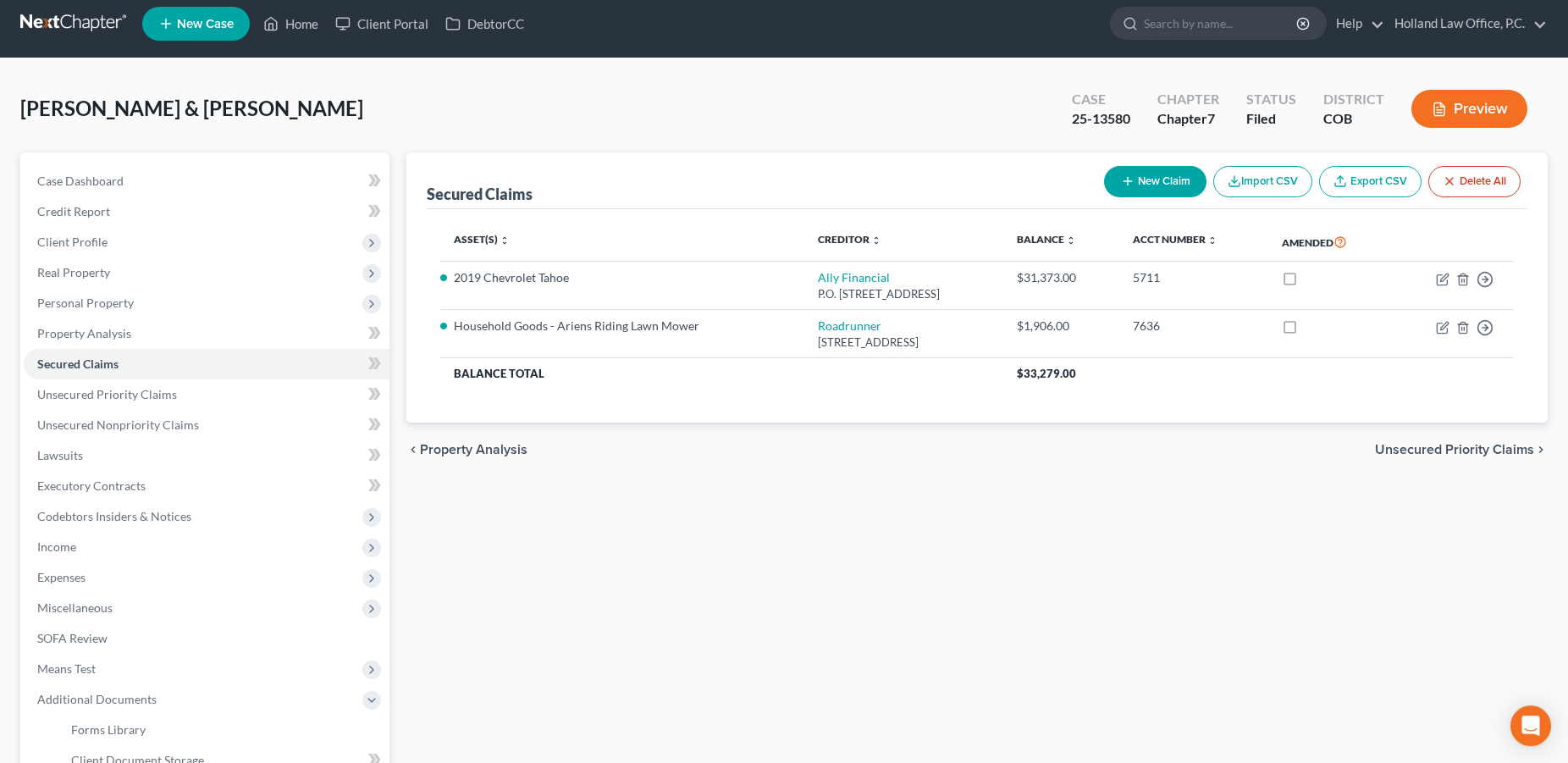
scroll to position [0, 0]
